Goal: Task Accomplishment & Management: Use online tool/utility

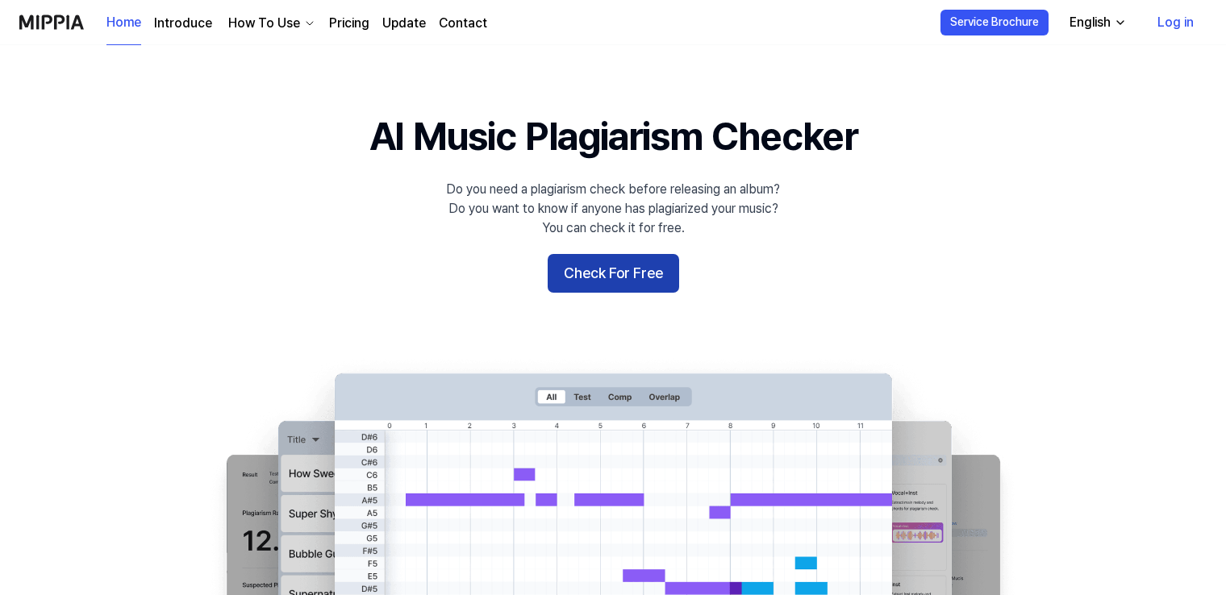
click at [614, 255] on button "Check For Free" at bounding box center [613, 273] width 131 height 39
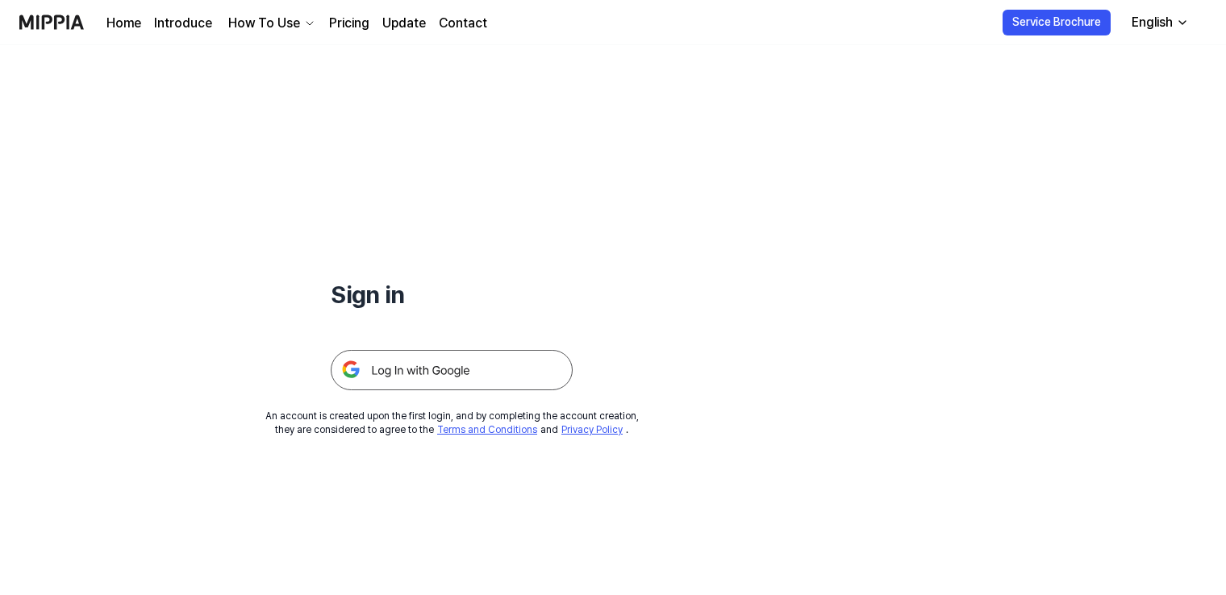
click at [477, 371] on img at bounding box center [452, 370] width 242 height 40
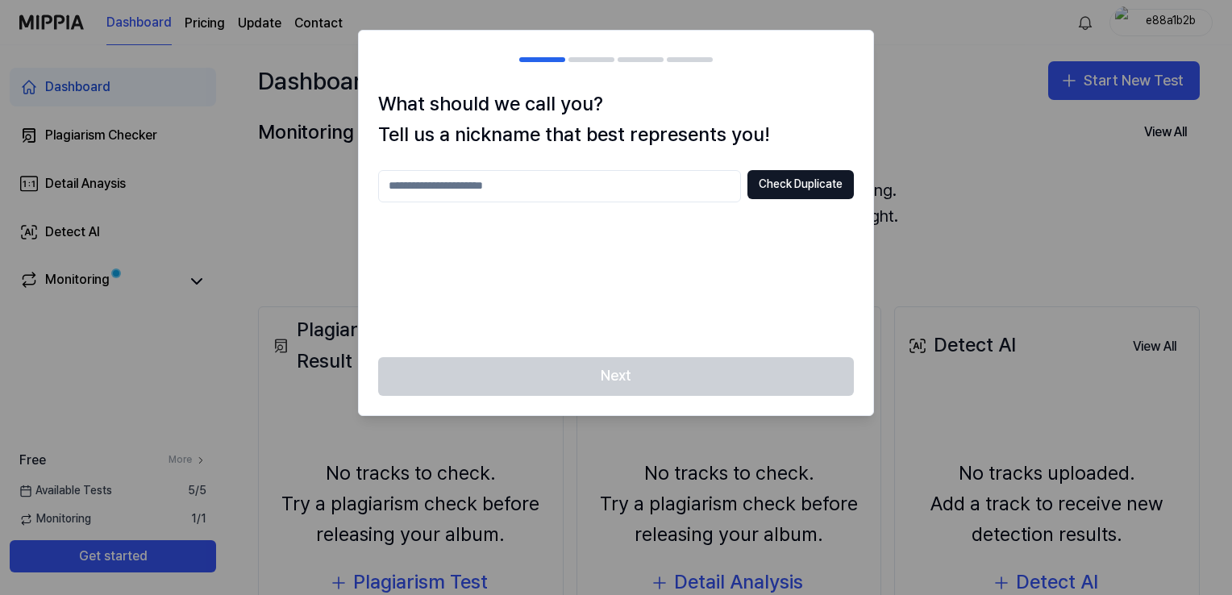
click at [583, 198] on input "text" at bounding box center [559, 186] width 363 height 32
type input "********"
click at [816, 177] on button "Check Duplicate" at bounding box center [800, 184] width 106 height 29
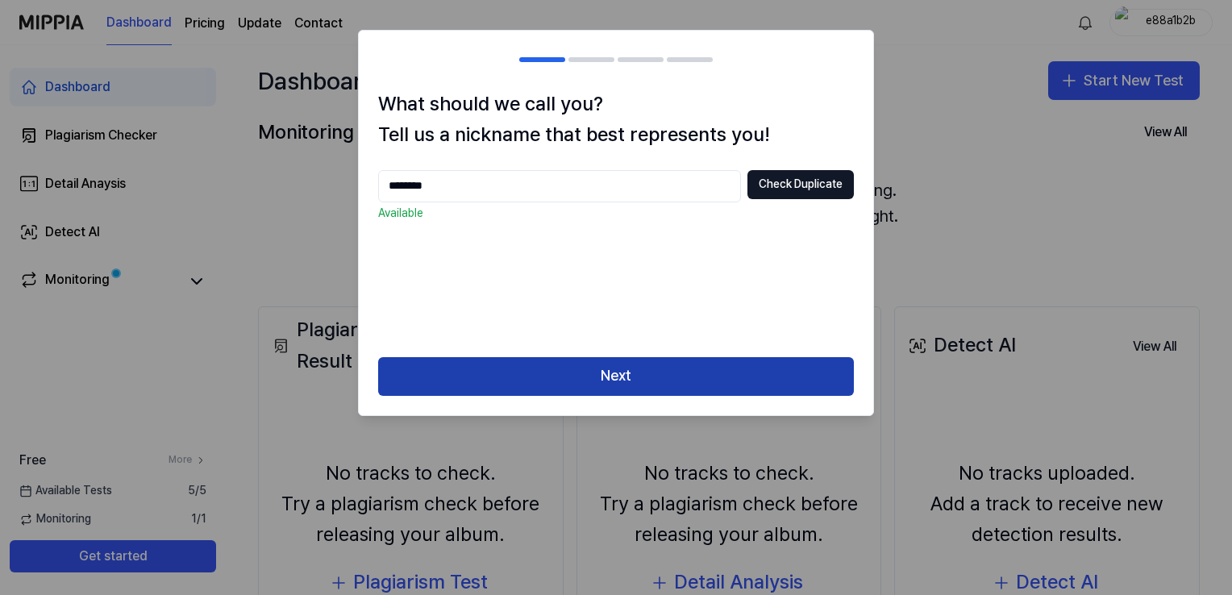
click at [687, 359] on button "Next" at bounding box center [616, 376] width 476 height 39
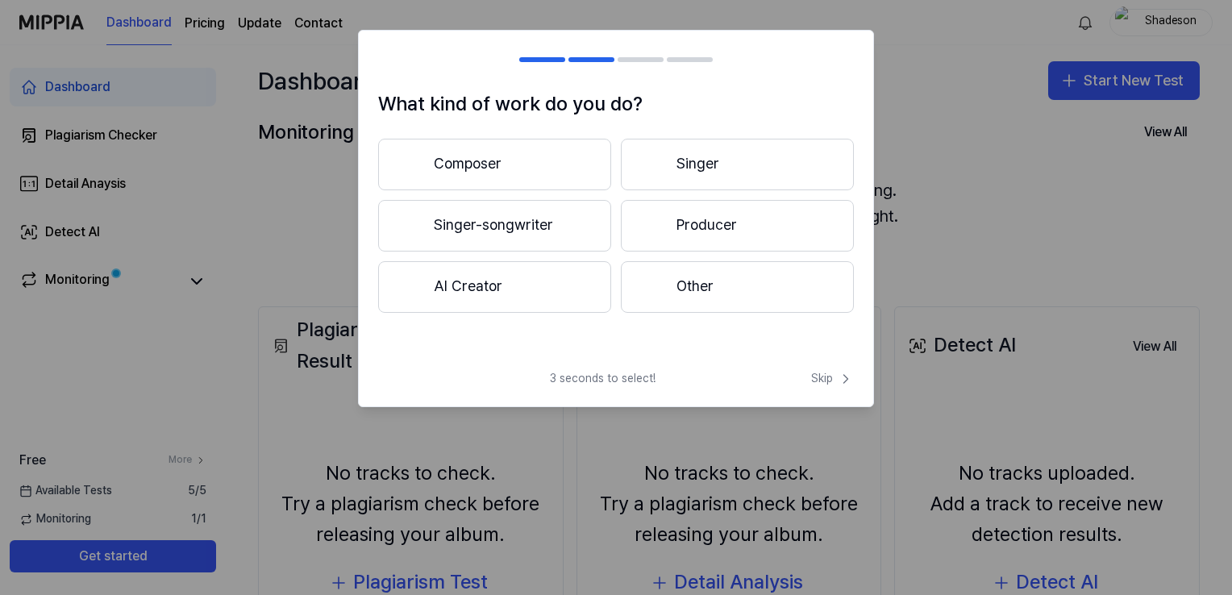
click at [718, 224] on button "Producer" at bounding box center [737, 226] width 233 height 52
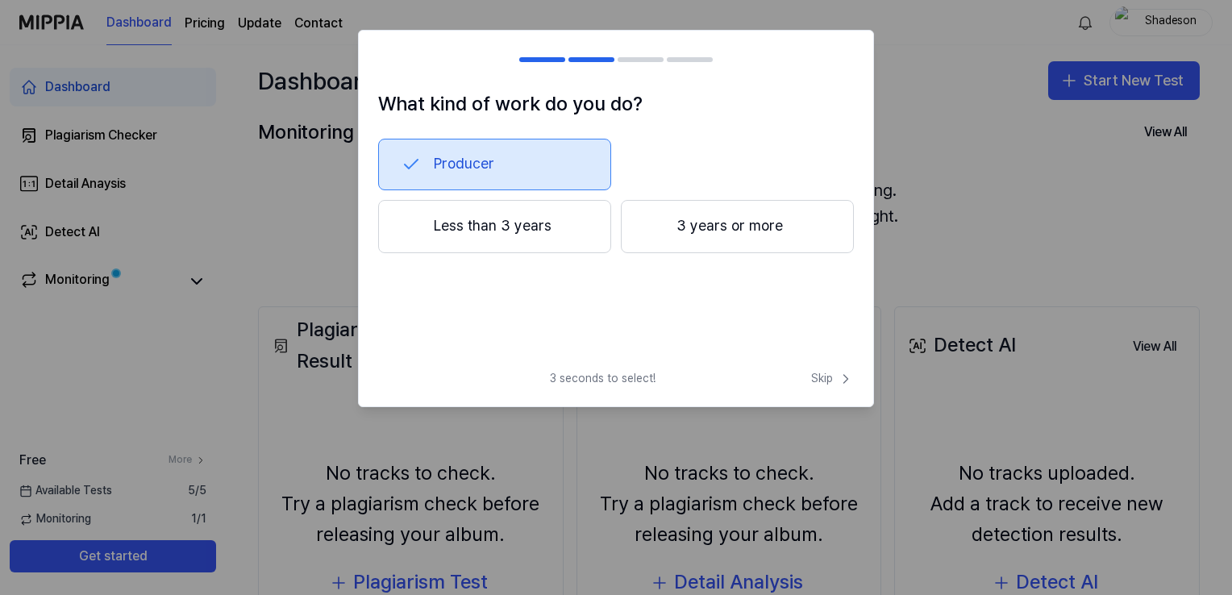
click at [564, 223] on button "Less than 3 years" at bounding box center [494, 226] width 233 height 53
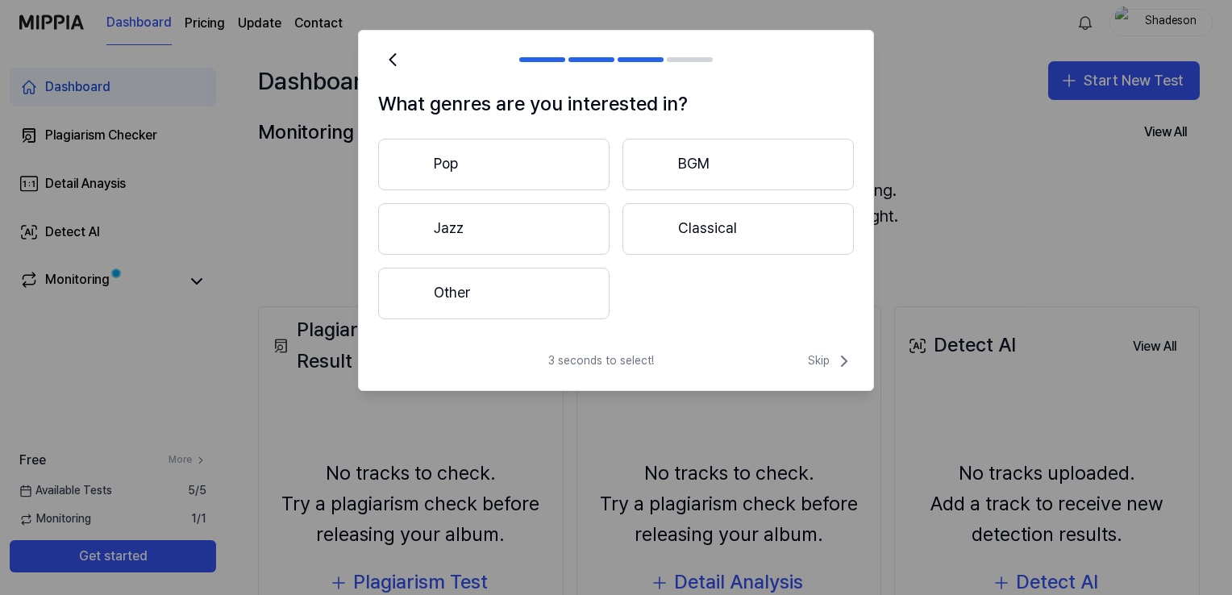
click at [560, 289] on button "Other" at bounding box center [493, 294] width 231 height 52
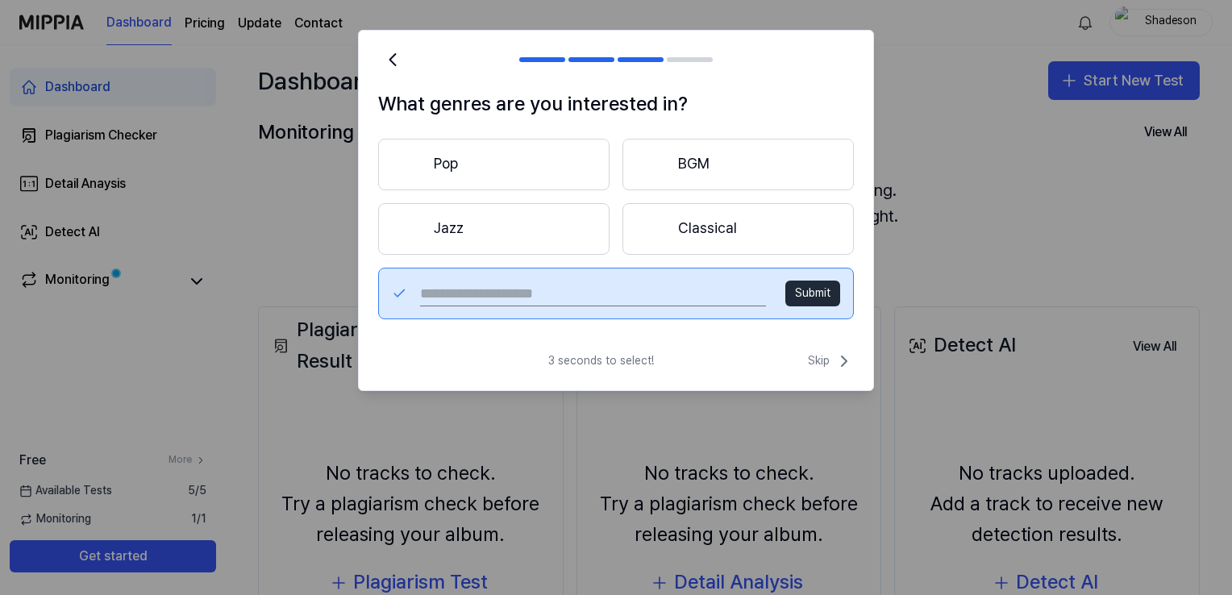
click at [560, 289] on input "text" at bounding box center [593, 294] width 346 height 26
type input "*"
type input "**********"
click at [818, 292] on button "Submit" at bounding box center [812, 294] width 55 height 26
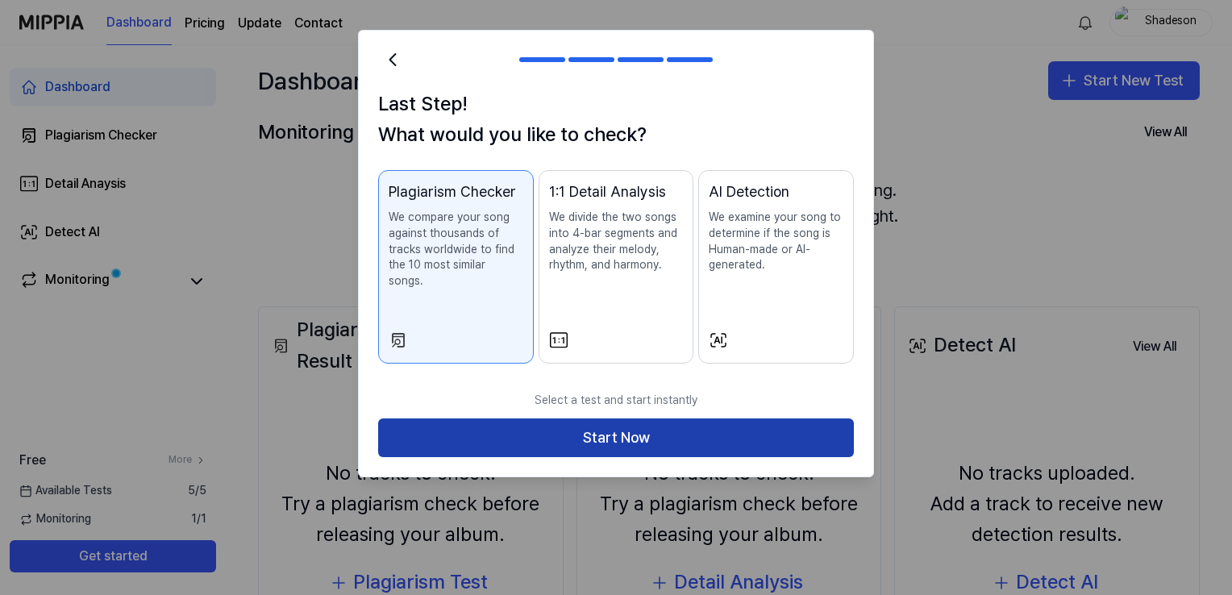
click at [662, 418] on button "Start Now" at bounding box center [616, 437] width 476 height 39
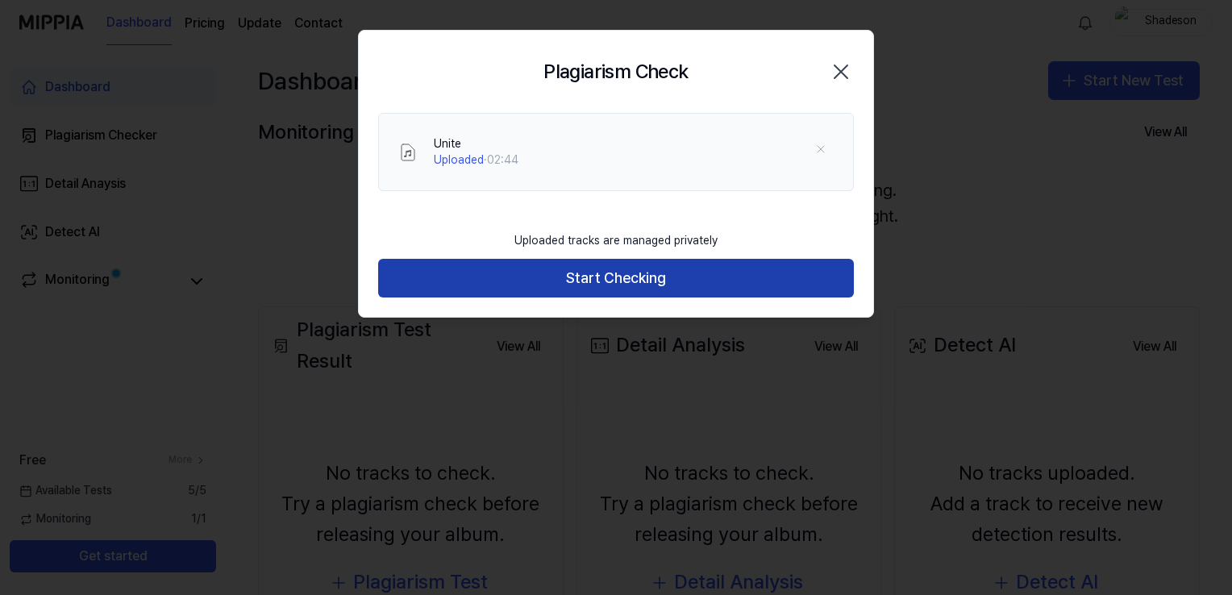
click at [652, 275] on button "Start Checking" at bounding box center [616, 278] width 476 height 39
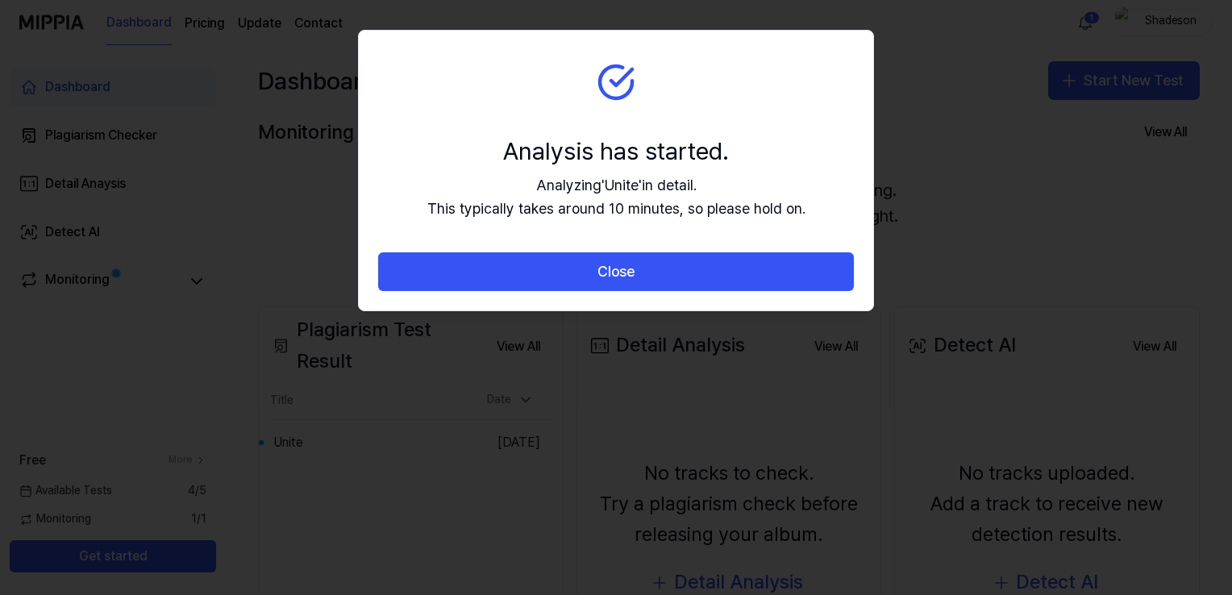
click at [652, 275] on button "Close" at bounding box center [616, 271] width 476 height 39
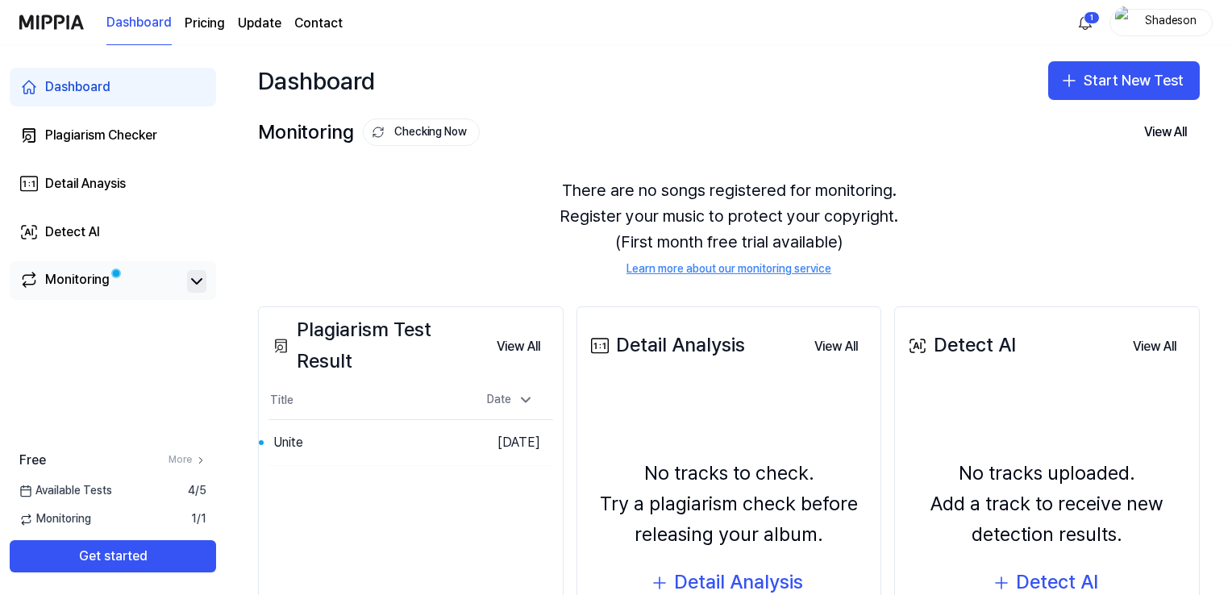
click at [198, 280] on icon at bounding box center [196, 281] width 19 height 19
click at [198, 280] on icon at bounding box center [197, 281] width 10 height 5
click at [198, 280] on icon at bounding box center [196, 281] width 19 height 19
click at [389, 444] on button "Go to Results" at bounding box center [424, 443] width 86 height 26
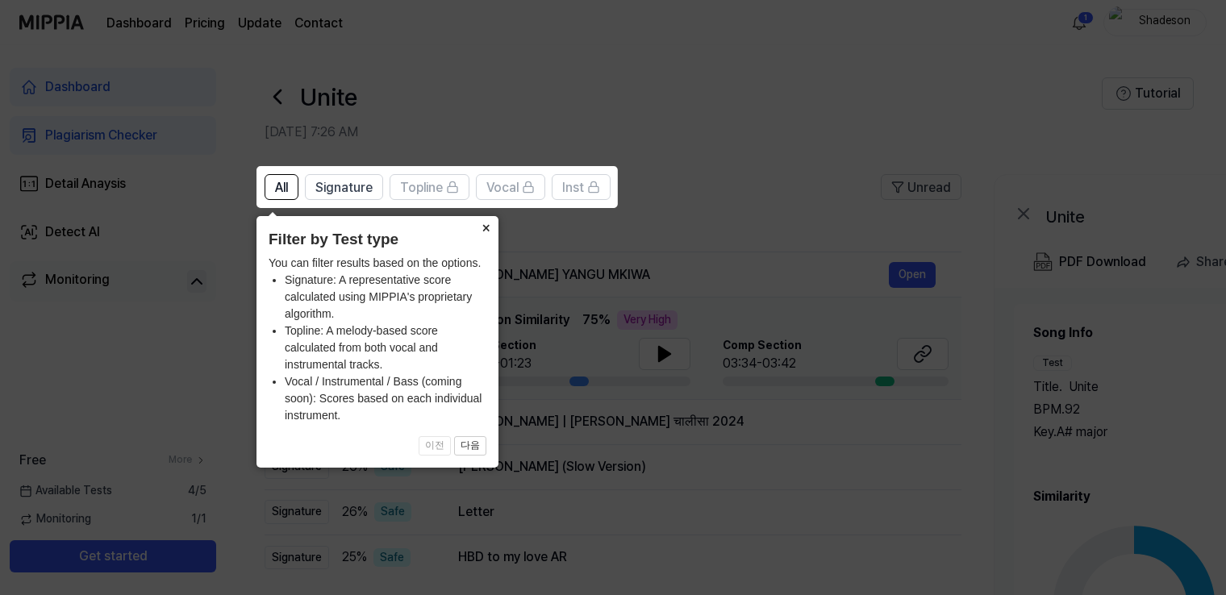
click at [486, 231] on button "×" at bounding box center [486, 227] width 26 height 23
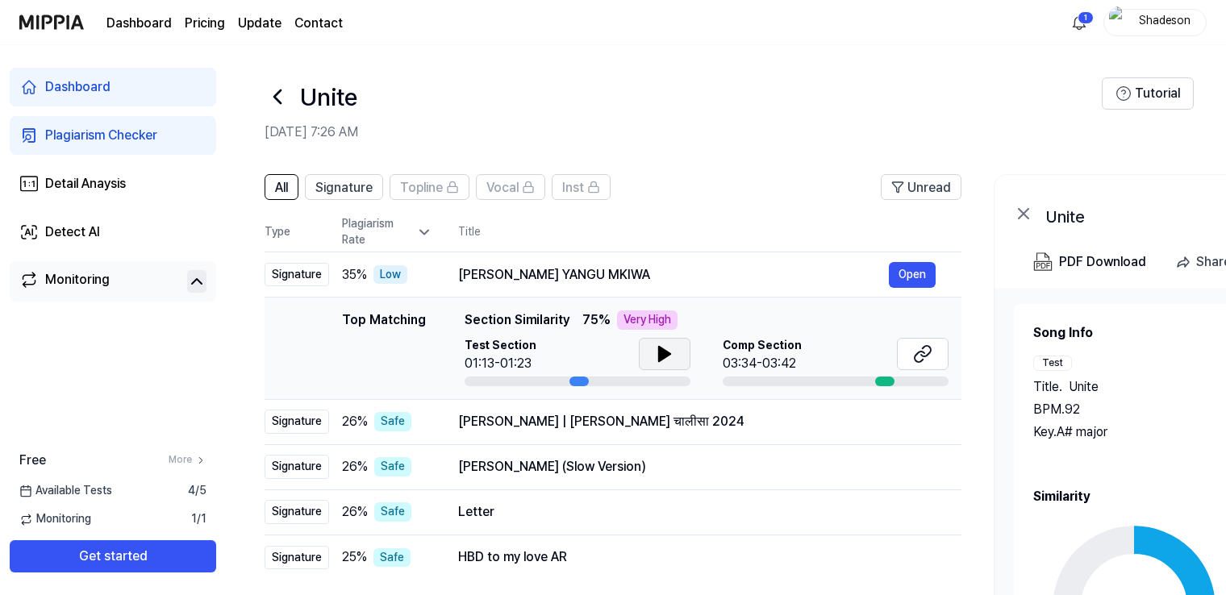
click at [652, 354] on button at bounding box center [665, 354] width 52 height 32
click at [659, 352] on icon at bounding box center [664, 354] width 11 height 15
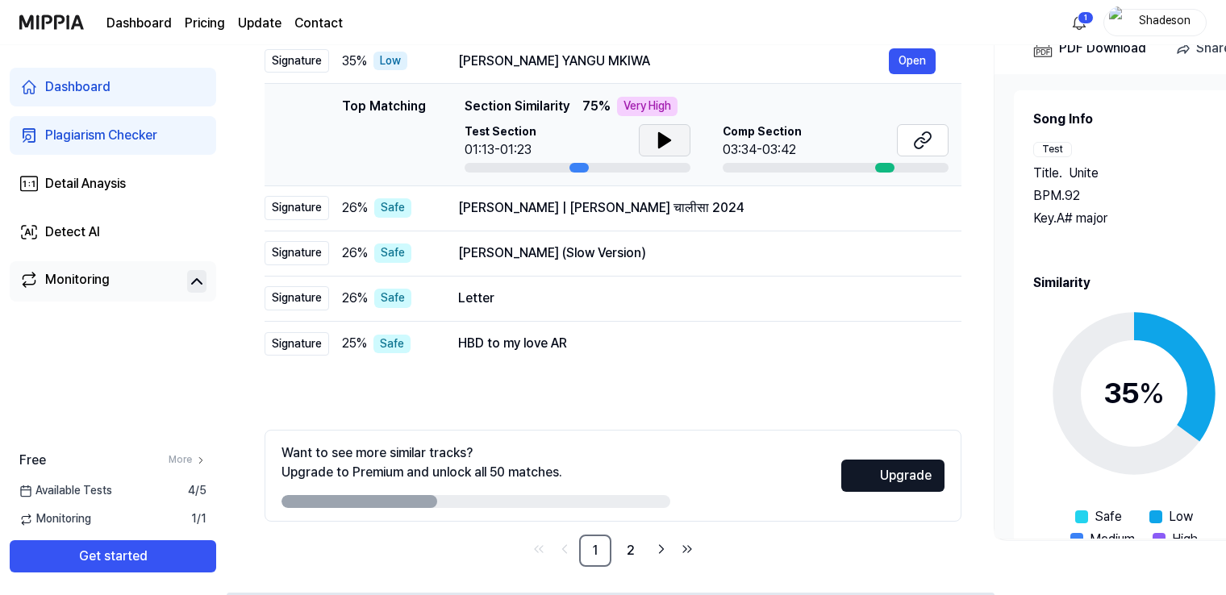
scroll to position [218, 0]
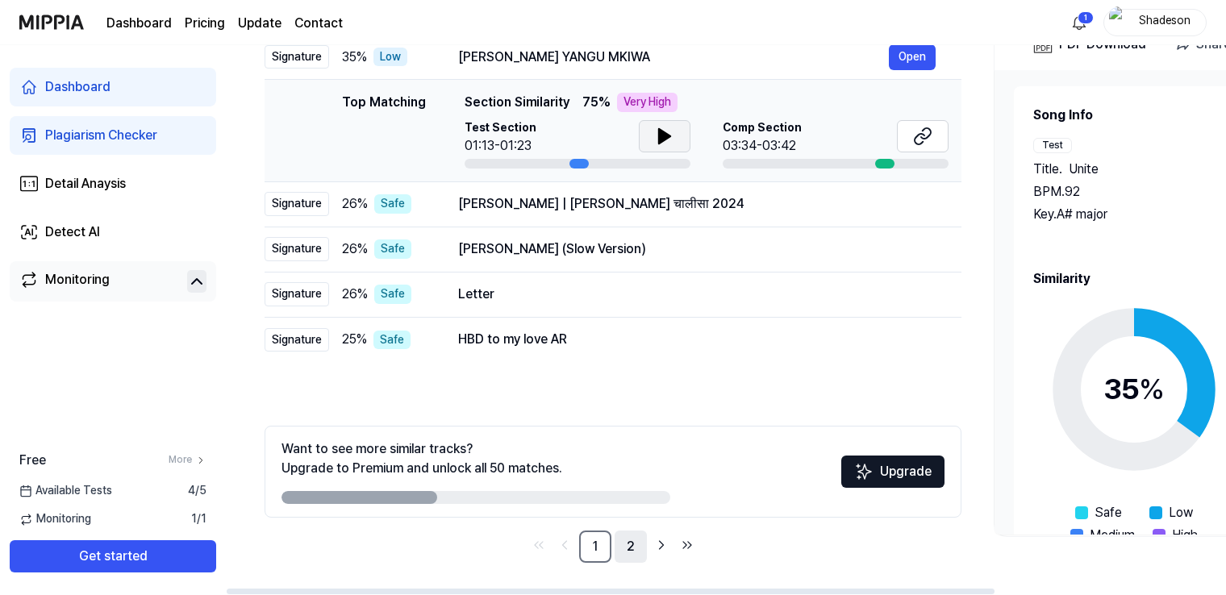
click at [624, 548] on link "2" at bounding box center [630, 547] width 32 height 32
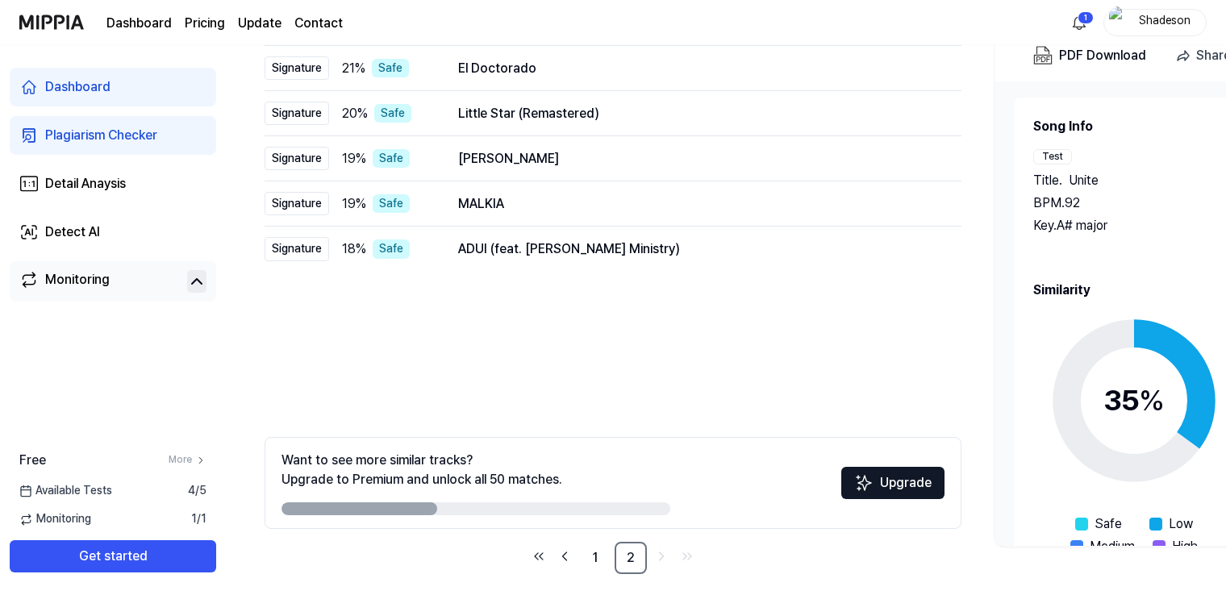
scroll to position [207, 0]
click at [593, 556] on link "1" at bounding box center [595, 557] width 32 height 32
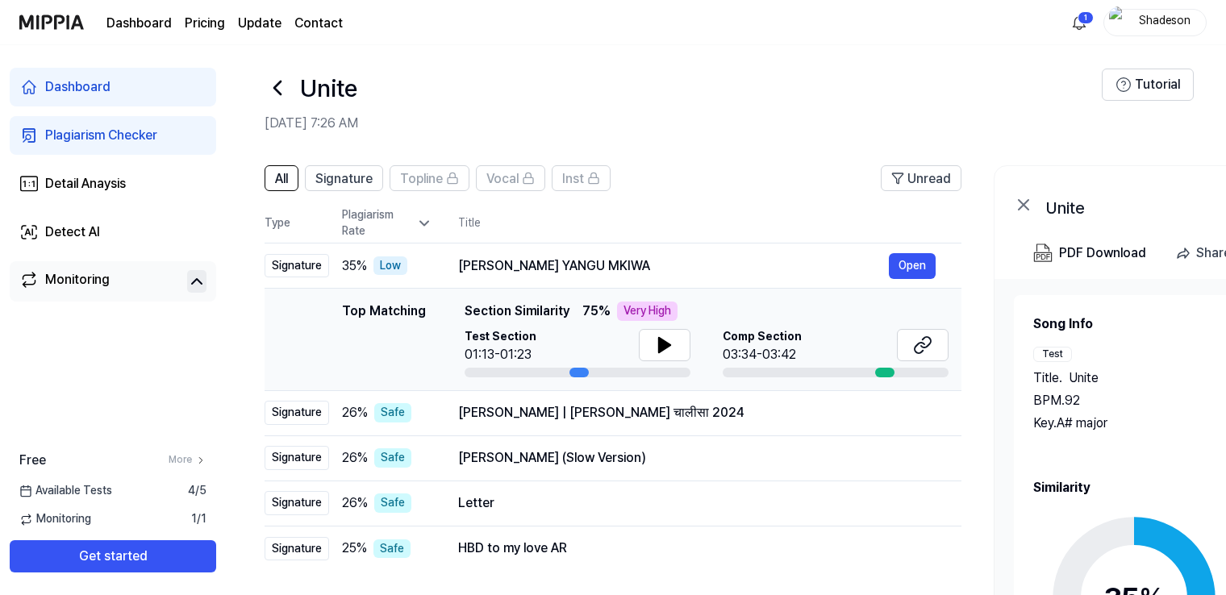
scroll to position [23, 0]
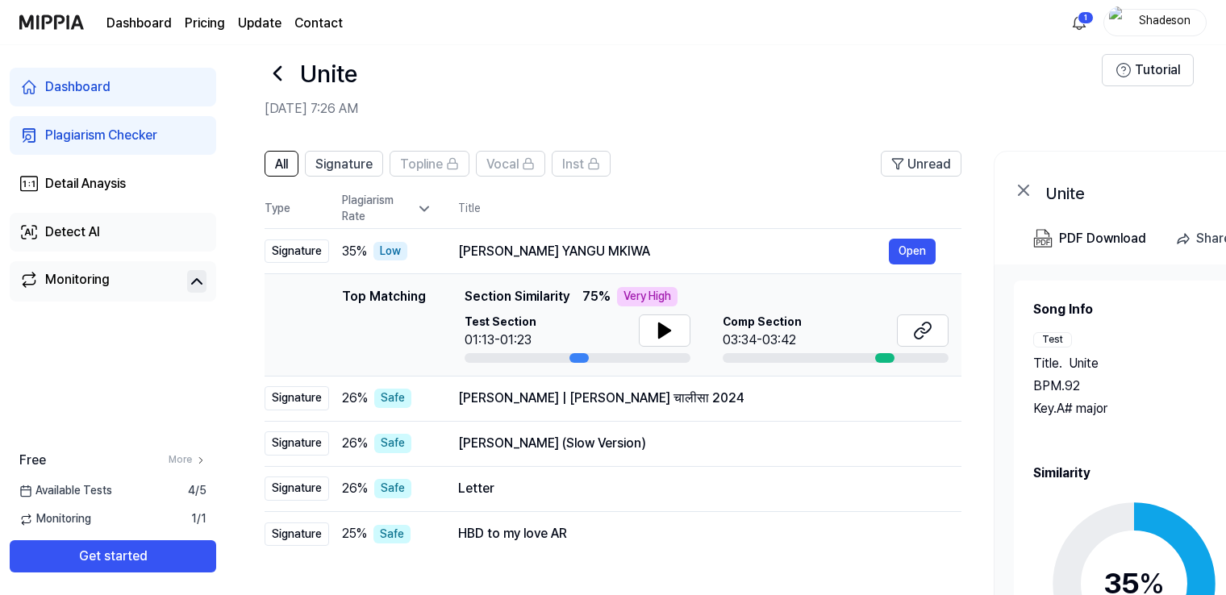
click at [148, 233] on link "Detect AI" at bounding box center [113, 232] width 206 height 39
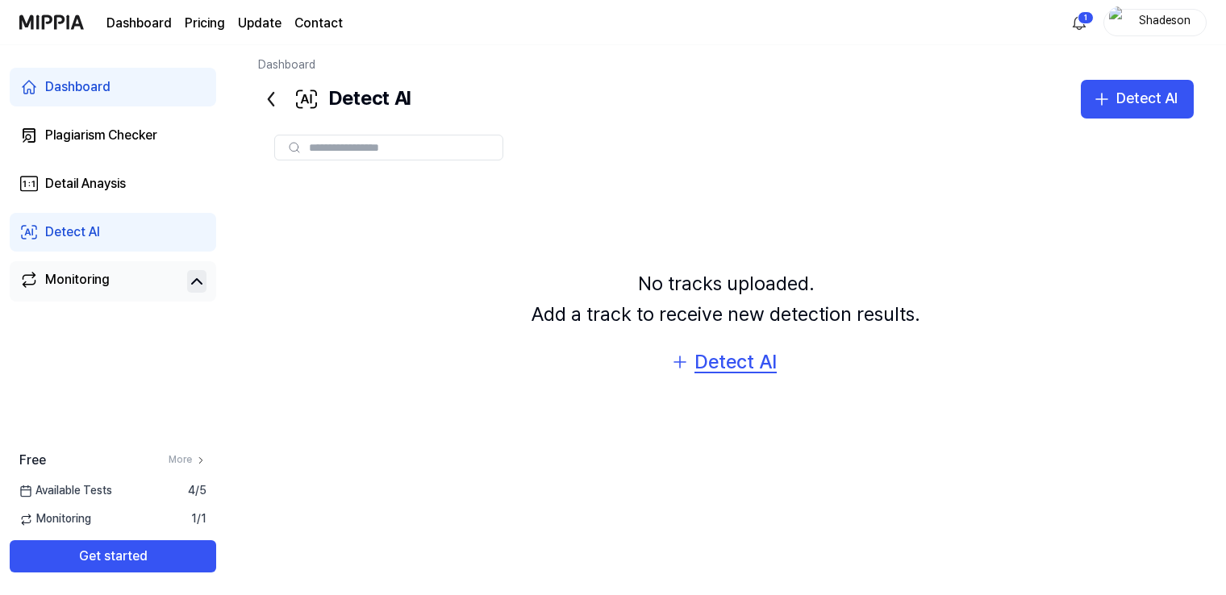
click at [734, 360] on div "Detect AI" at bounding box center [735, 362] width 82 height 31
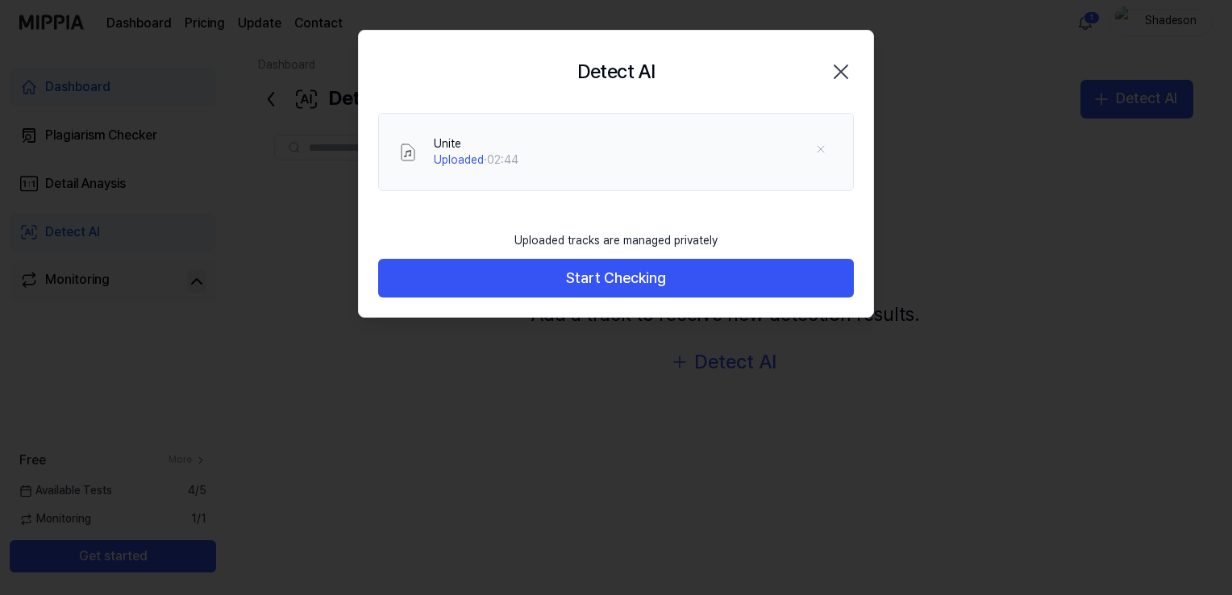
click at [718, 267] on button "Start Checking" at bounding box center [616, 278] width 476 height 39
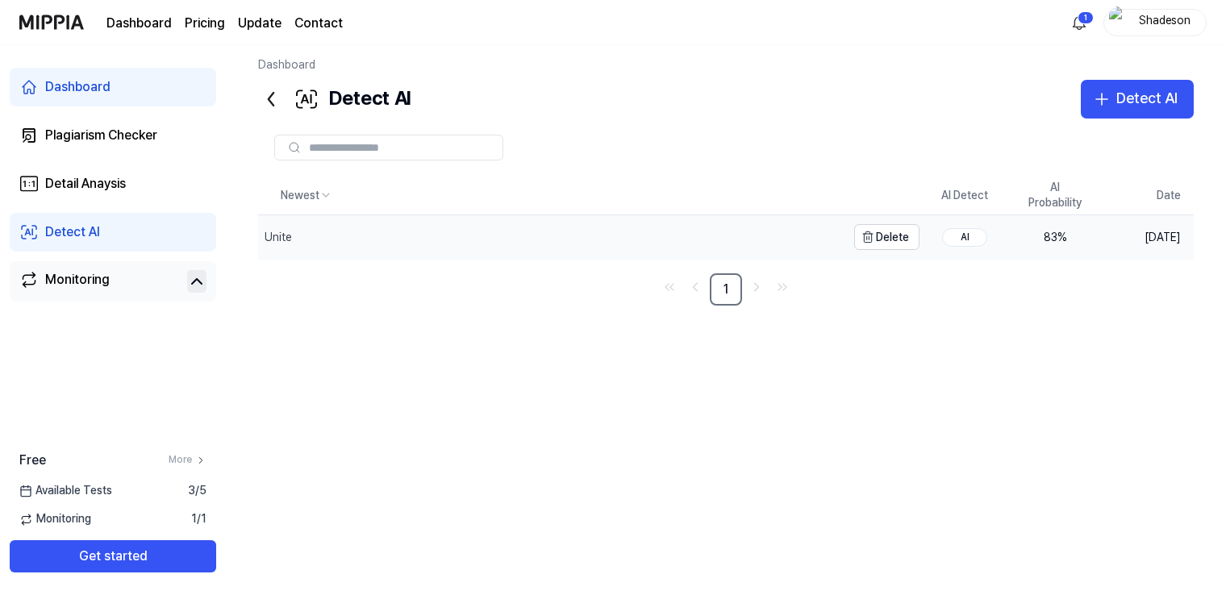
click at [693, 246] on div "Unite" at bounding box center [552, 237] width 588 height 44
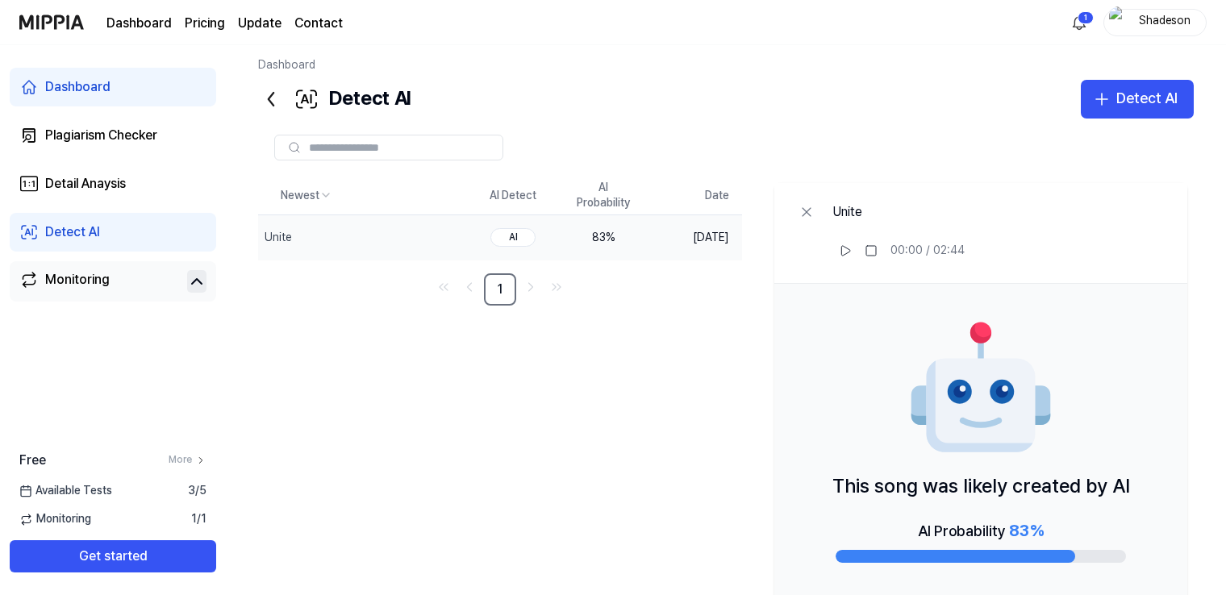
scroll to position [88, 0]
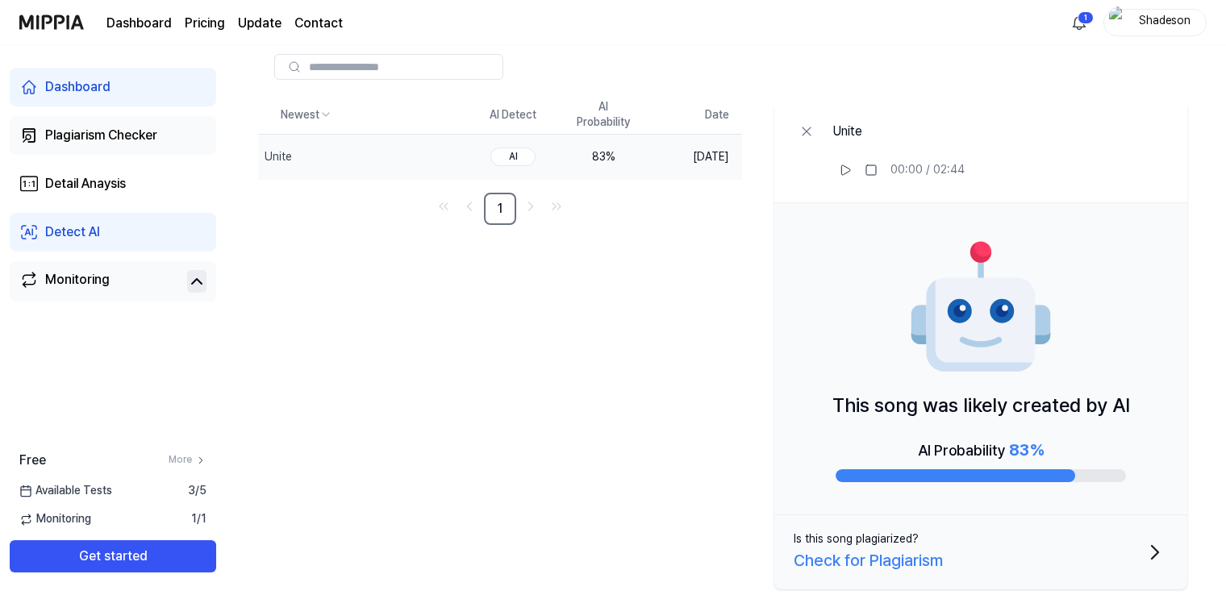
click at [171, 128] on link "Plagiarism Checker" at bounding box center [113, 135] width 206 height 39
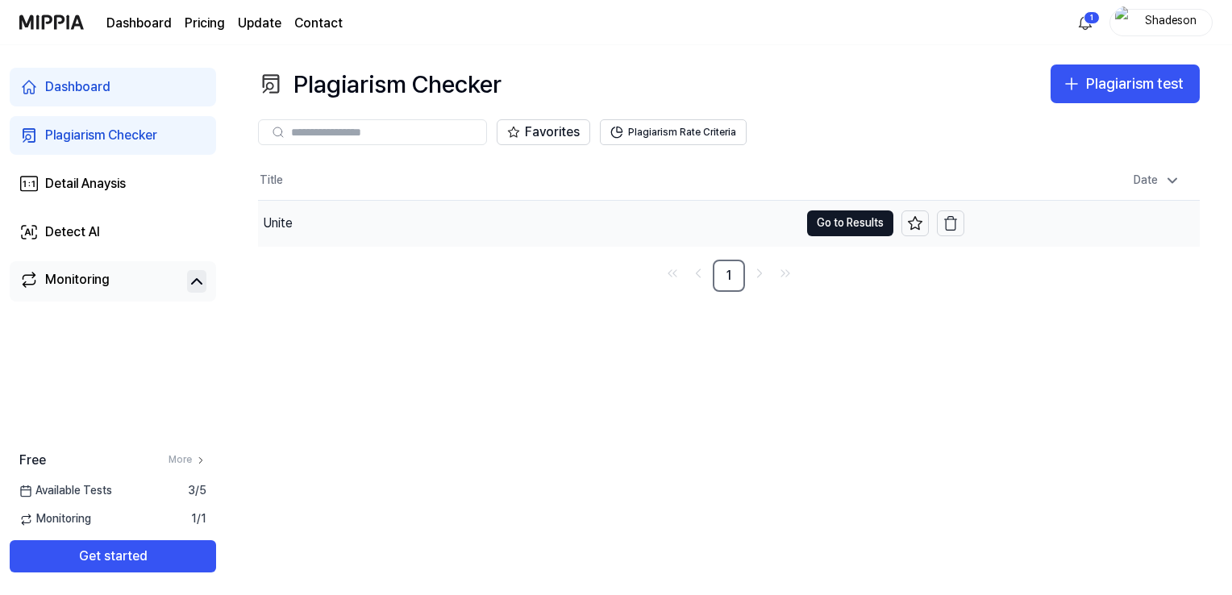
click at [393, 217] on div "Unite" at bounding box center [528, 223] width 541 height 45
